Goal: Check status: Check status

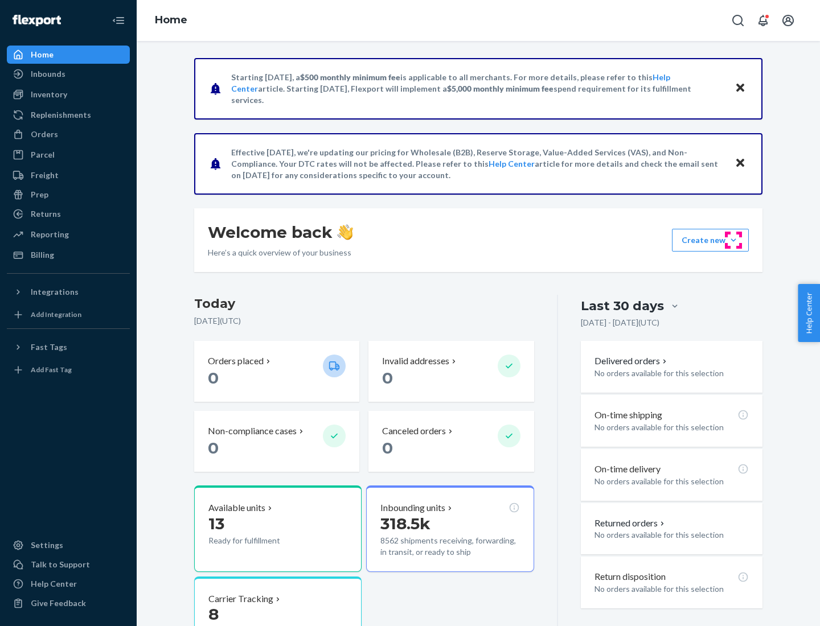
click at [733, 240] on button "Create new Create new inbound Create new order Create new product" at bounding box center [710, 240] width 77 height 23
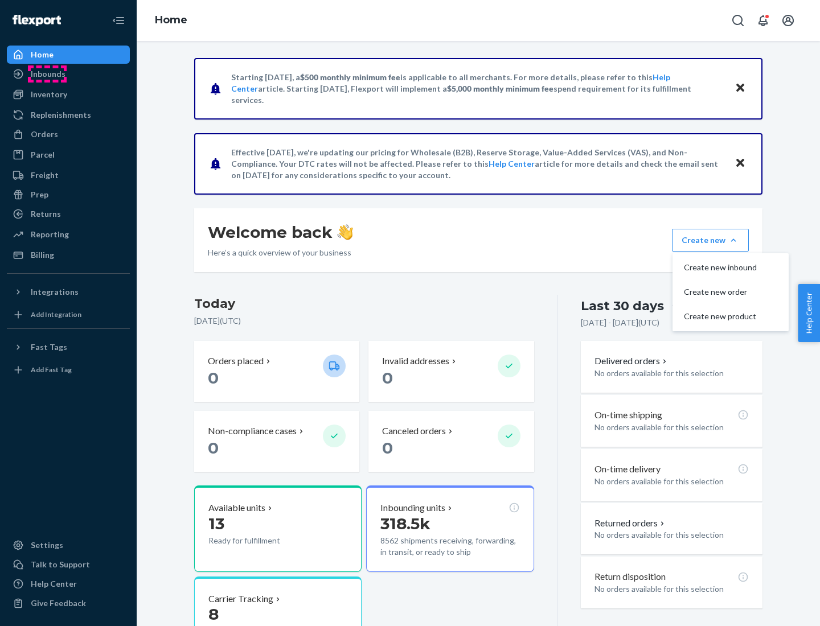
click at [47, 74] on div "Inbounds" at bounding box center [48, 73] width 35 height 11
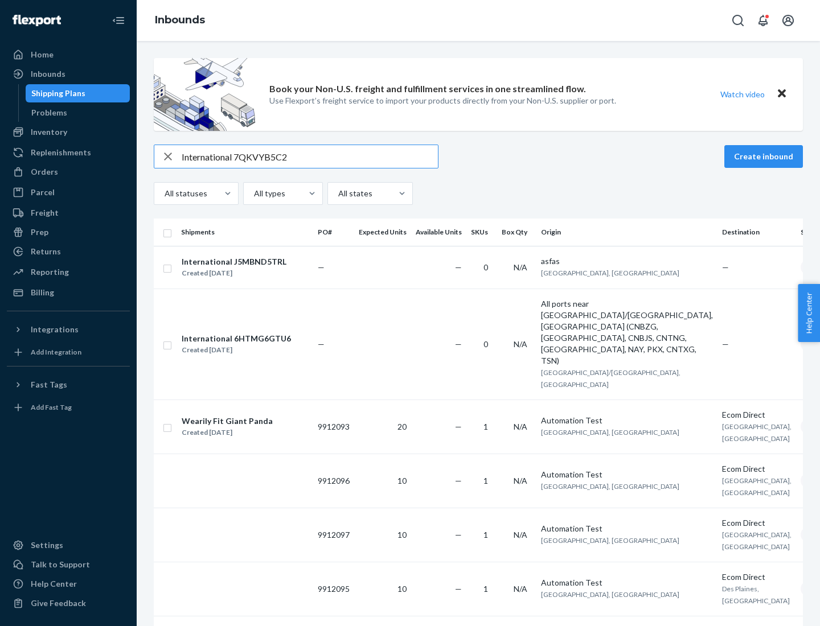
type input "International 7QKVYB5C29"
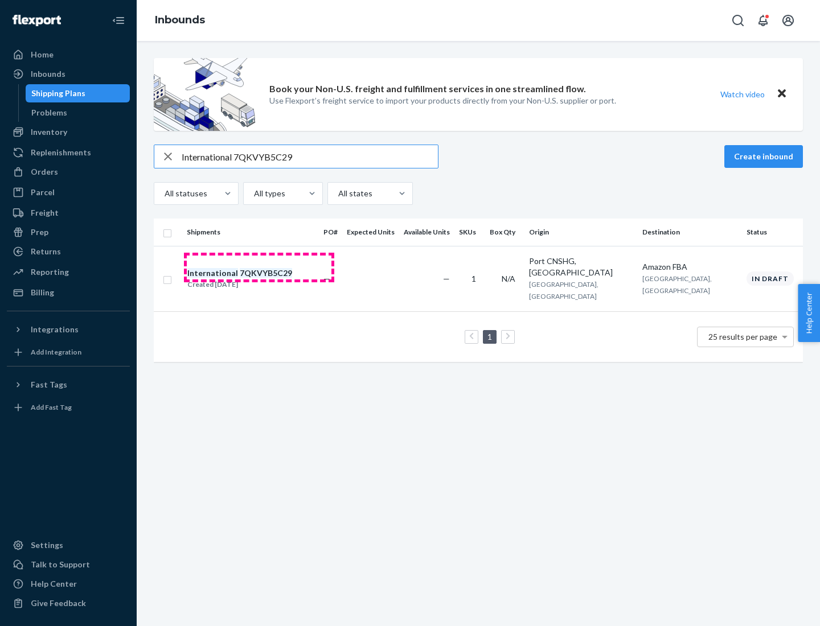
click at [259, 279] on div "Created [DATE]" at bounding box center [239, 284] width 105 height 11
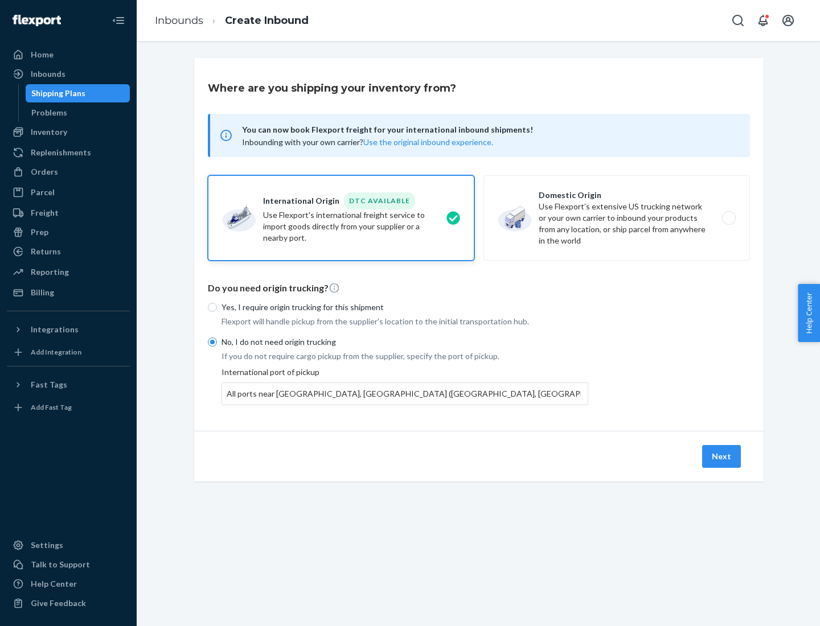
click at [722, 456] on button "Next" at bounding box center [721, 456] width 39 height 23
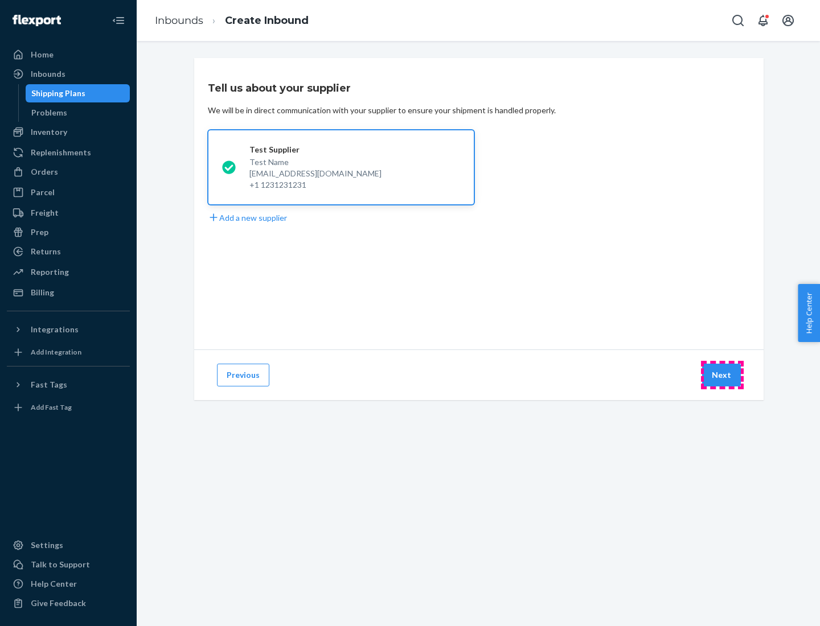
click at [722, 375] on button "Next" at bounding box center [721, 375] width 39 height 23
